Goal: Contribute content: Add original content to the website for others to see

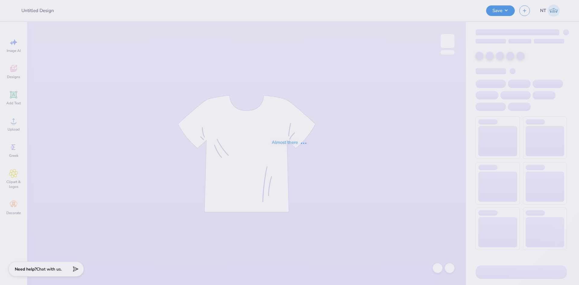
type input "Sisterhood-WTP"
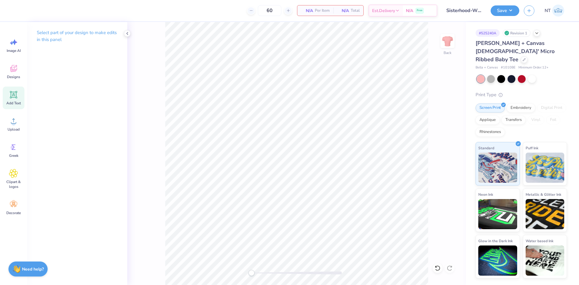
click at [20, 91] on div "Add Text" at bounding box center [14, 98] width 22 height 23
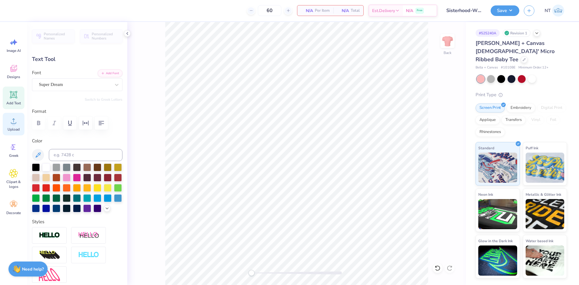
click at [13, 123] on icon at bounding box center [13, 120] width 9 height 9
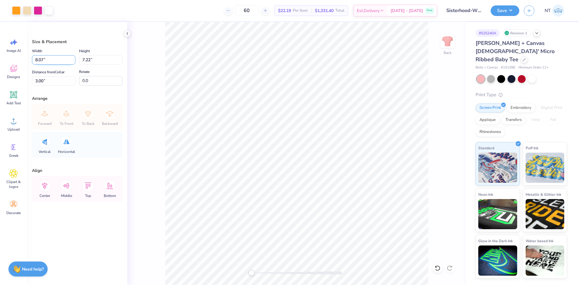
click at [40, 60] on input "8.07" at bounding box center [53, 59] width 43 height 9
type input "7.00"
type input "6.27"
type input "3.48"
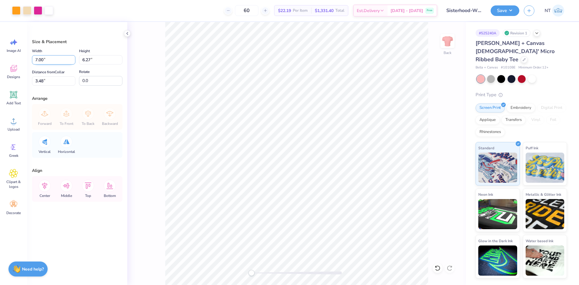
click at [40, 60] on input "7.00" at bounding box center [53, 59] width 43 height 9
type input "8.00"
type input "7.16"
click at [35, 81] on input "3.03" at bounding box center [53, 80] width 43 height 9
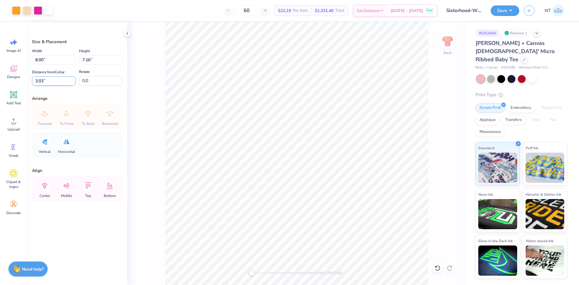
click at [35, 81] on input "3.03" at bounding box center [53, 80] width 43 height 9
type input "3"
click at [128, 35] on polyline at bounding box center [127, 33] width 1 height 2
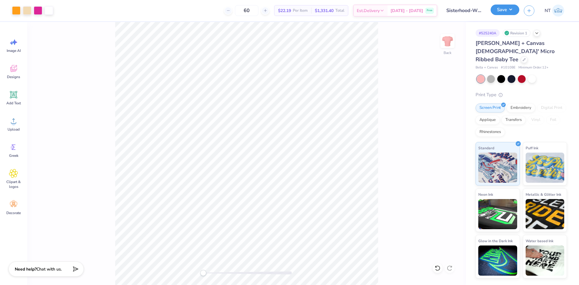
click at [511, 11] on button "Save" at bounding box center [505, 10] width 29 height 11
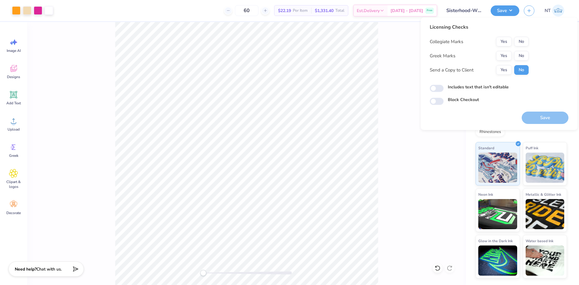
click at [507, 50] on div "Collegiate Marks Yes No Greek Marks Yes No Send a Copy to Client Yes No" at bounding box center [479, 56] width 99 height 38
click at [507, 55] on button "Yes" at bounding box center [504, 56] width 16 height 10
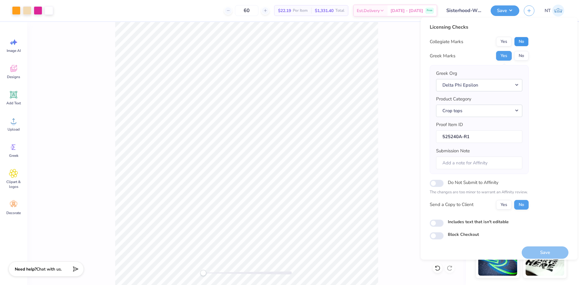
click at [524, 39] on button "No" at bounding box center [521, 42] width 14 height 10
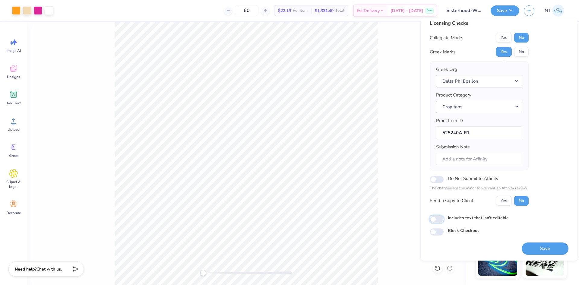
click at [438, 219] on input "Includes text that isn't editable" at bounding box center [437, 219] width 14 height 7
checkbox input "true"
click at [549, 249] on button "Save" at bounding box center [545, 249] width 47 height 12
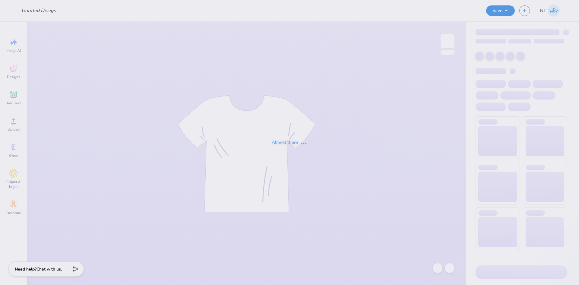
type input "sae"
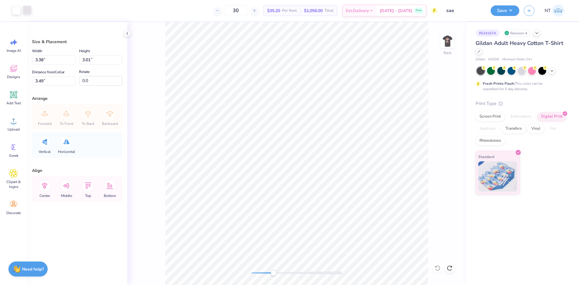
click at [23, 9] on div at bounding box center [27, 10] width 8 height 8
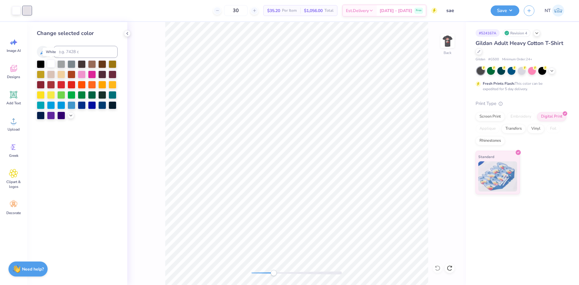
click at [52, 64] on div at bounding box center [51, 64] width 8 height 8
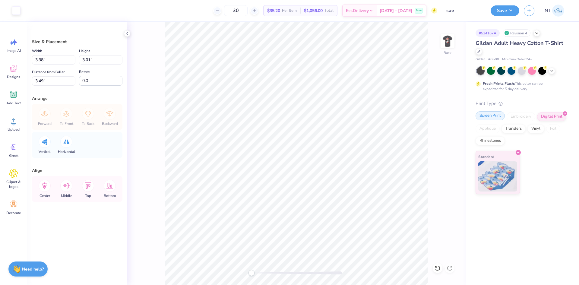
click at [487, 113] on div "Screen Print" at bounding box center [490, 115] width 29 height 9
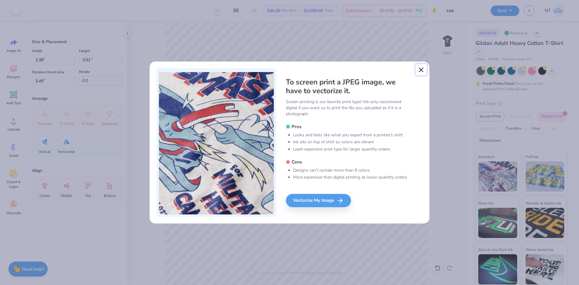
click at [421, 67] on button "Close" at bounding box center [421, 69] width 11 height 11
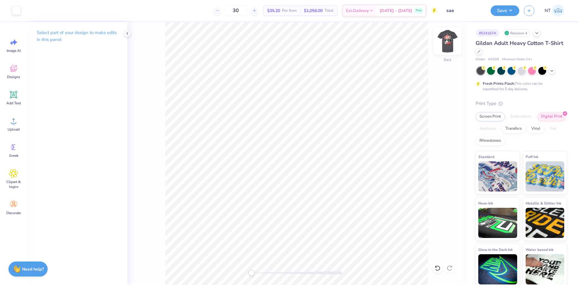
click at [441, 45] on img at bounding box center [448, 41] width 24 height 24
